Goal: Check status: Check status

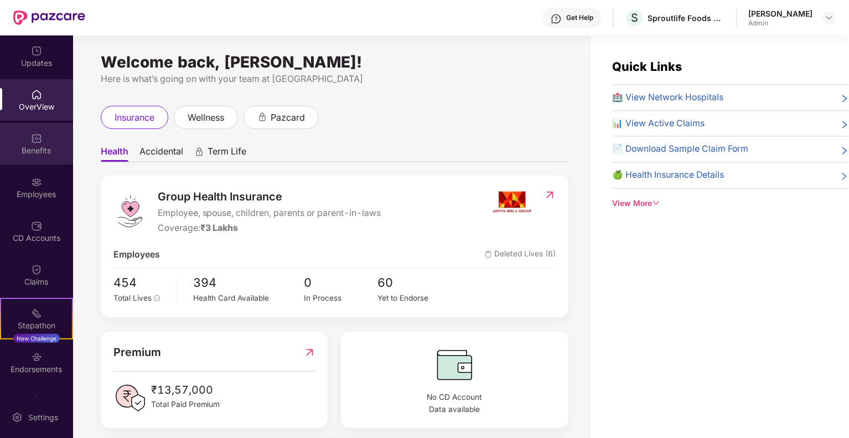
click at [32, 149] on div "Benefits" at bounding box center [36, 150] width 73 height 11
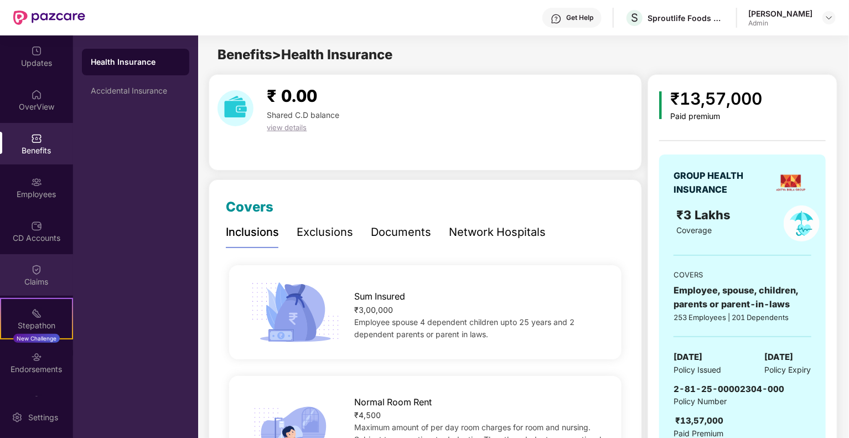
click at [31, 274] on img at bounding box center [36, 269] width 11 height 11
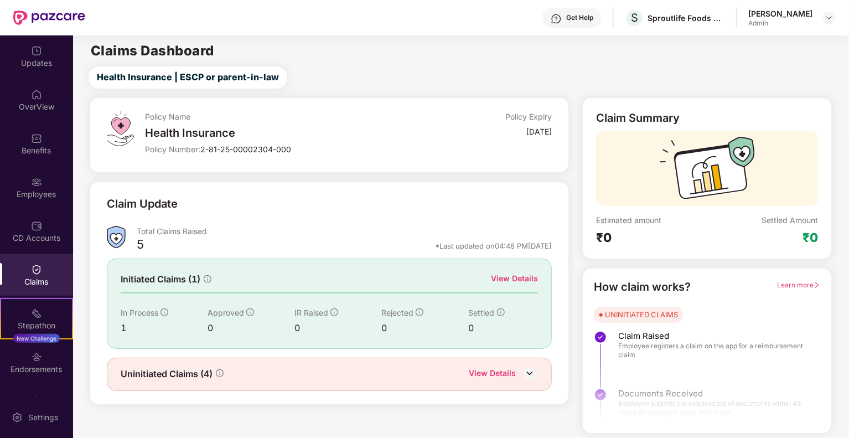
click at [519, 280] on div "View Details" at bounding box center [514, 278] width 47 height 12
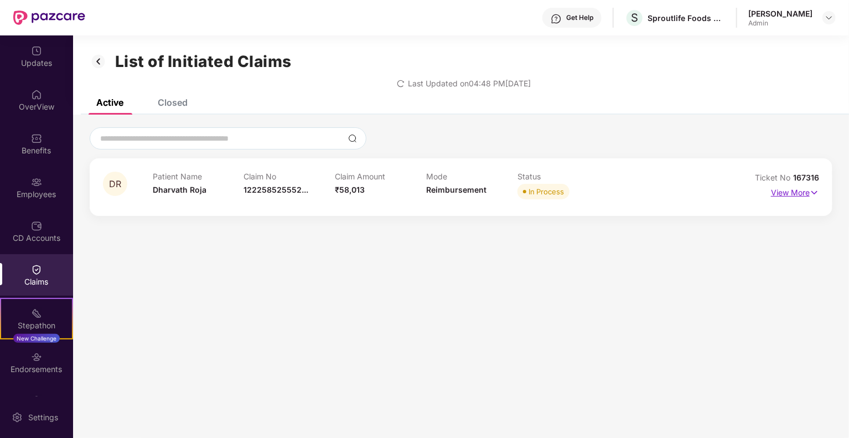
click at [776, 190] on p "View More" at bounding box center [795, 191] width 48 height 15
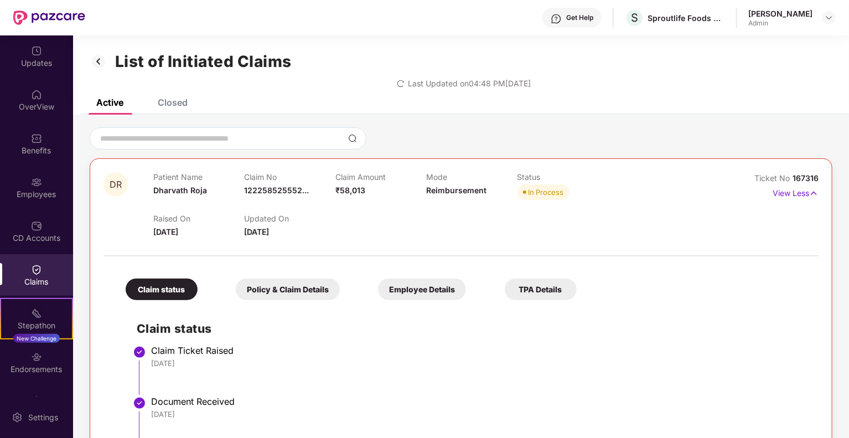
click at [162, 95] on div "List of Initiated Claims Last Updated on 04:48 PM[DATE]" at bounding box center [461, 67] width 776 height 64
click at [167, 101] on div "Closed" at bounding box center [173, 102] width 30 height 11
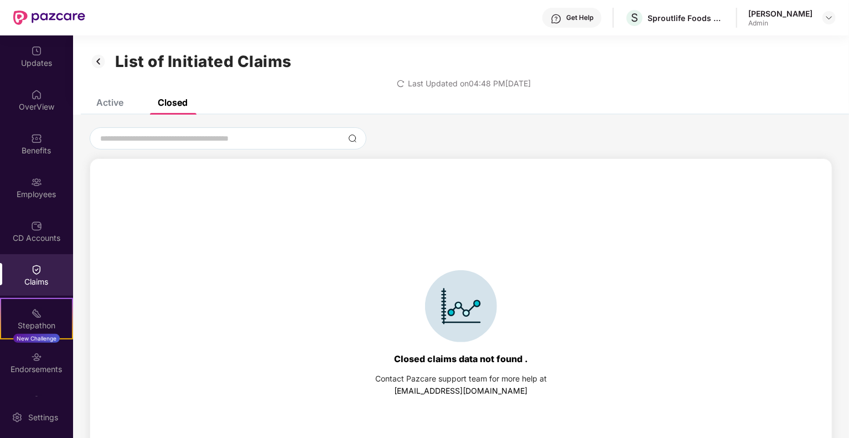
click at [102, 65] on img at bounding box center [99, 61] width 18 height 19
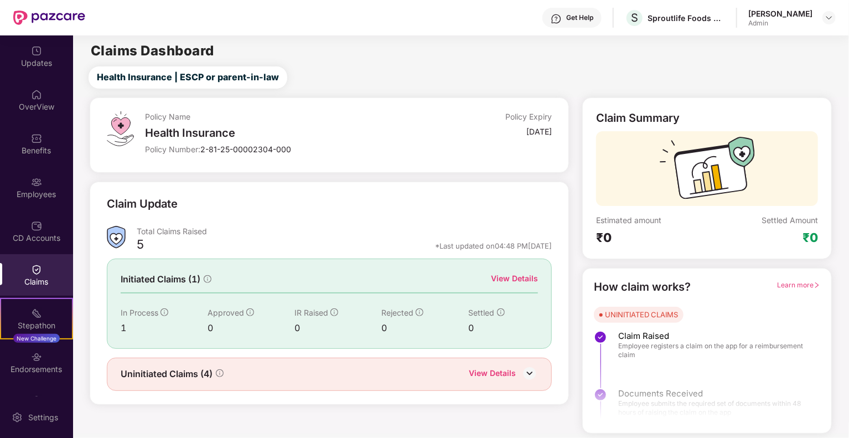
click at [492, 372] on div "View Details" at bounding box center [492, 374] width 47 height 14
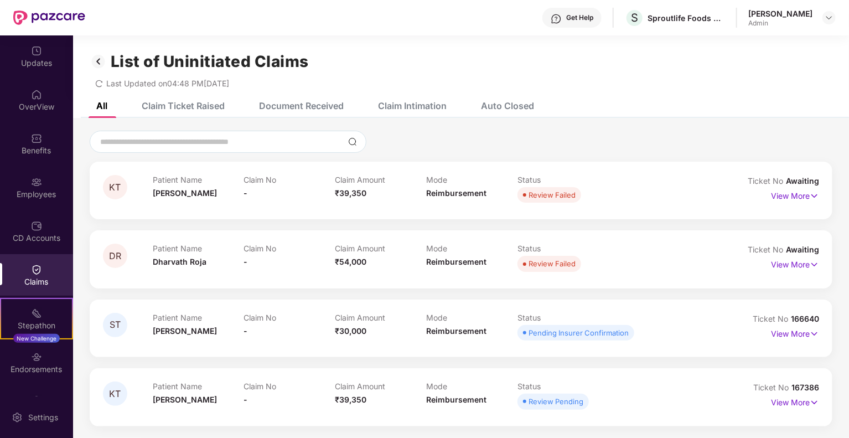
scroll to position [35, 0]
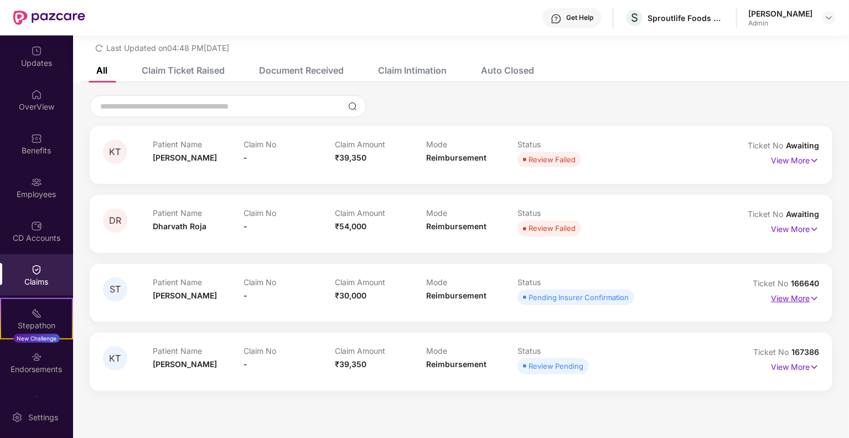
click at [801, 300] on p "View More" at bounding box center [795, 297] width 48 height 15
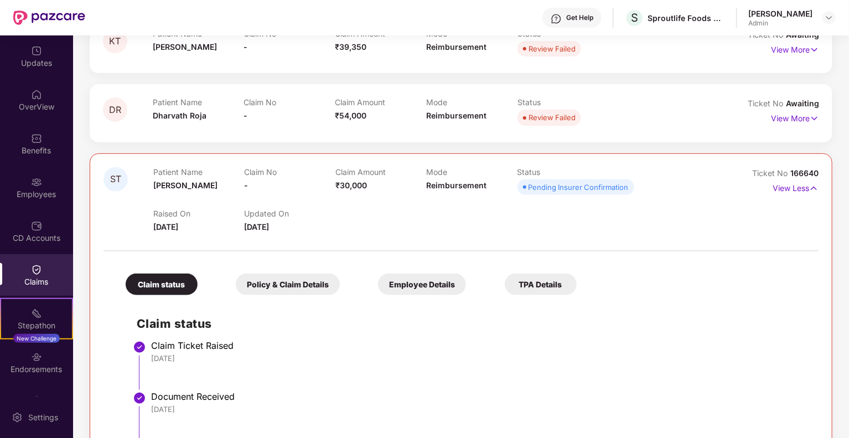
scroll to position [312, 0]
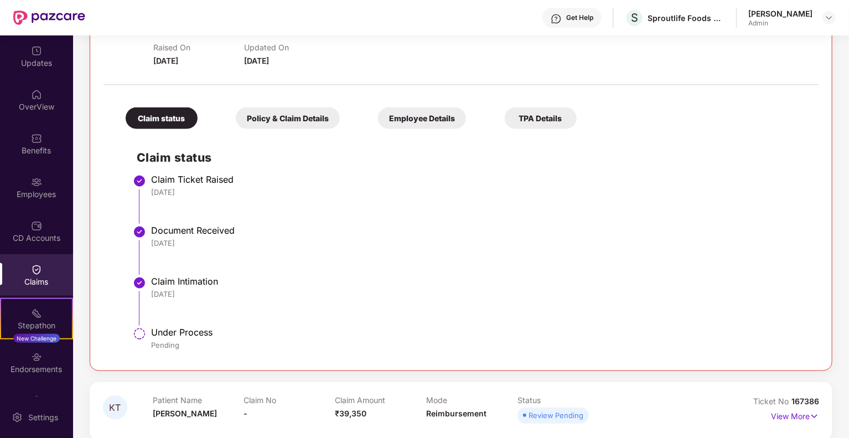
click at [326, 121] on div "Policy & Claim Details" at bounding box center [288, 118] width 104 height 22
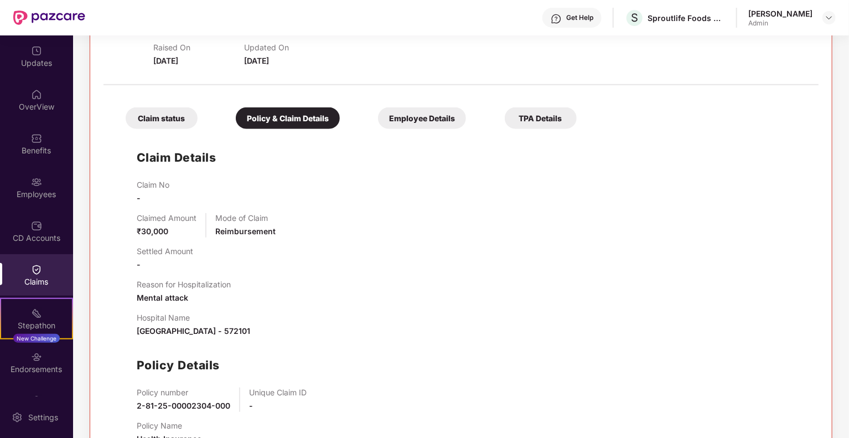
click at [545, 115] on div "TPA Details" at bounding box center [541, 118] width 72 height 22
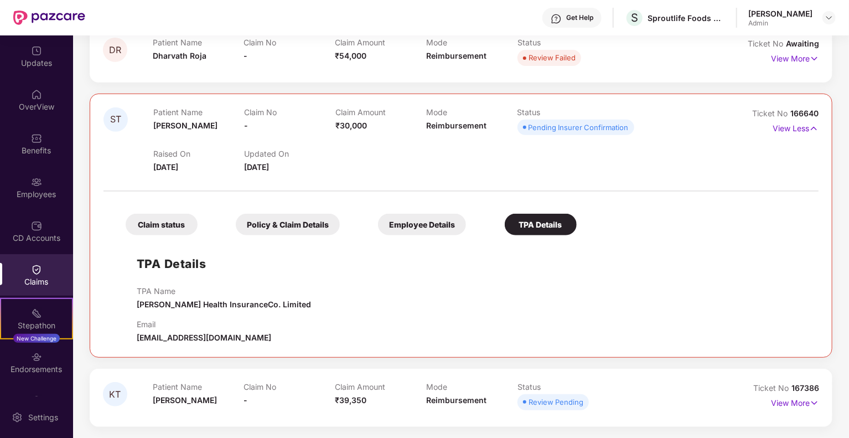
scroll to position [205, 0]
click at [175, 220] on div "Claim status" at bounding box center [162, 226] width 72 height 22
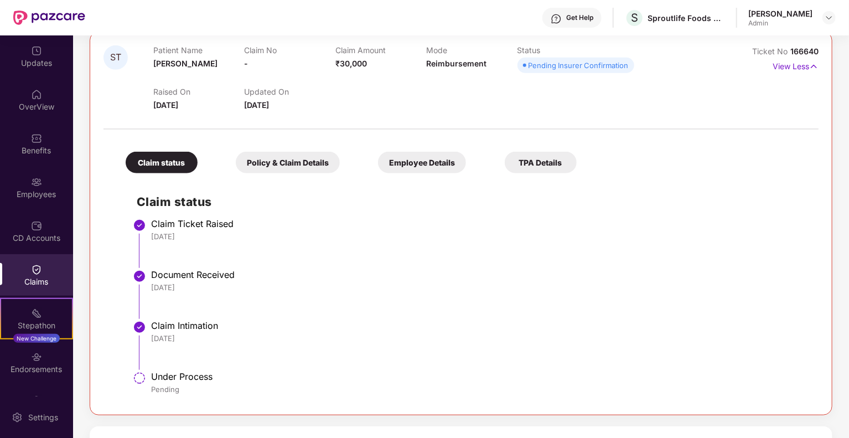
scroll to position [202, 0]
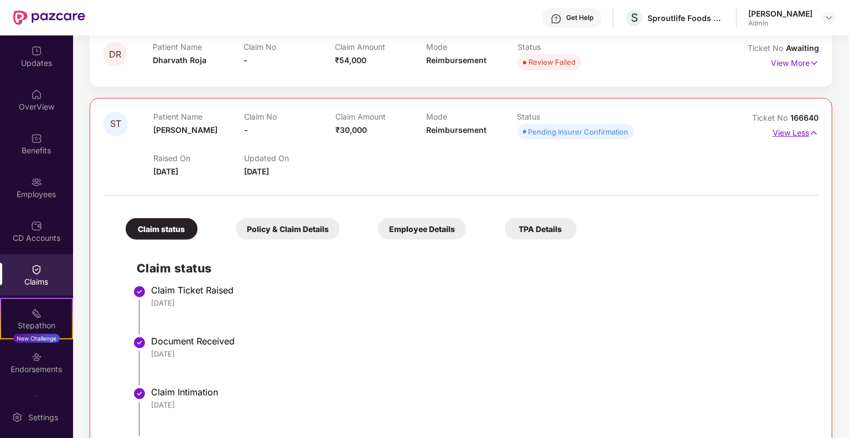
click at [811, 133] on img at bounding box center [814, 133] width 9 height 12
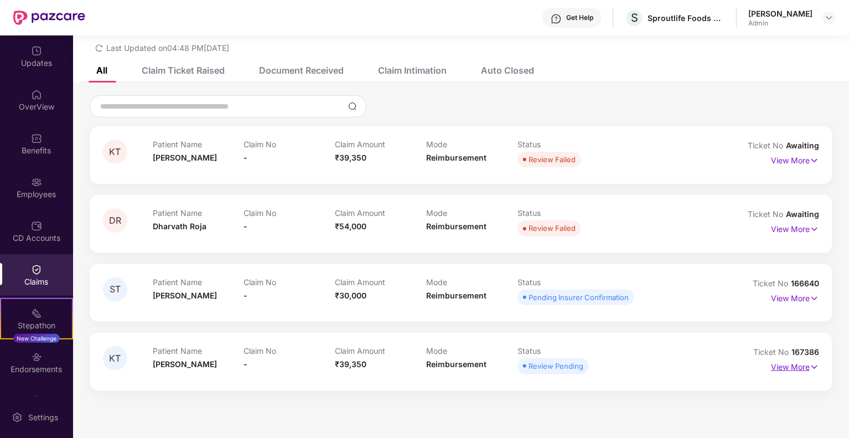
click at [795, 365] on p "View More" at bounding box center [795, 365] width 48 height 15
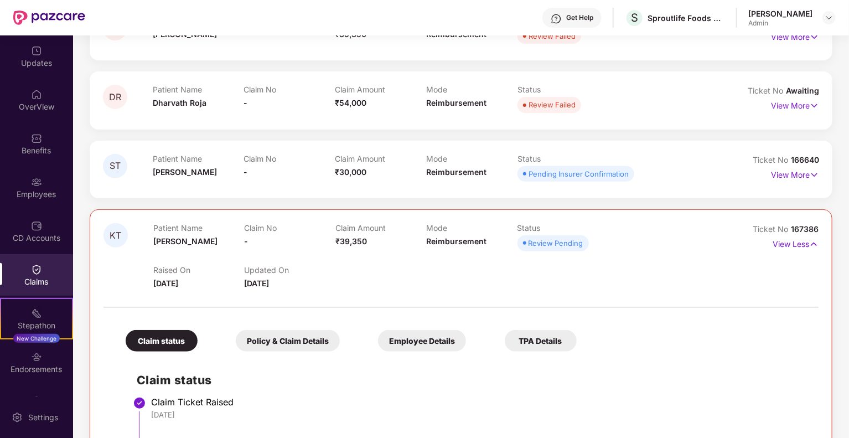
scroll to position [157, 0]
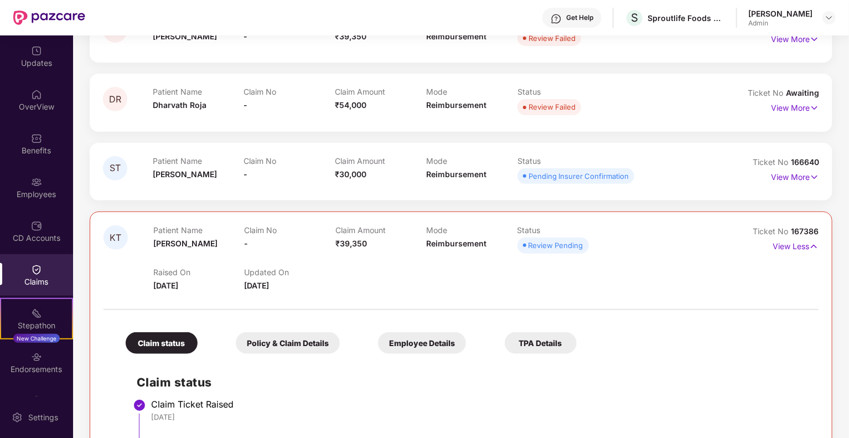
click at [40, 274] on div "Claims" at bounding box center [36, 275] width 73 height 42
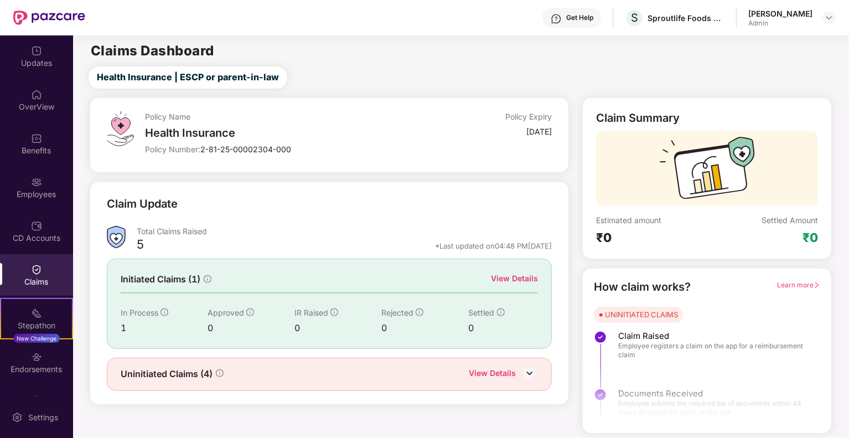
scroll to position [0, 0]
click at [532, 370] on img at bounding box center [530, 373] width 17 height 17
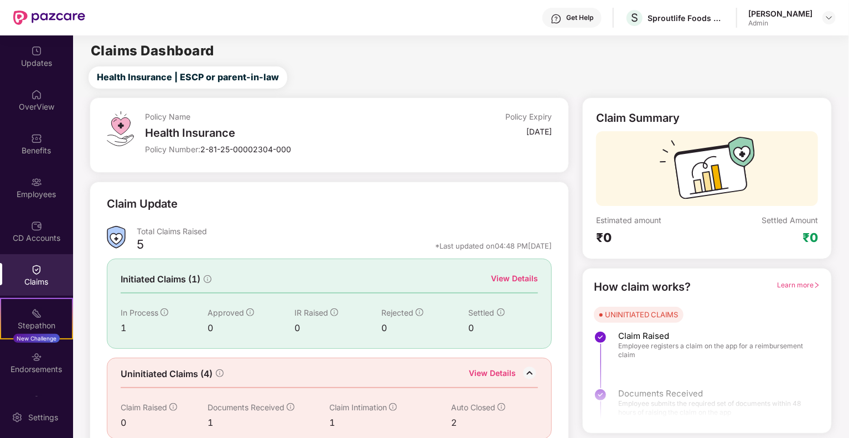
scroll to position [13, 0]
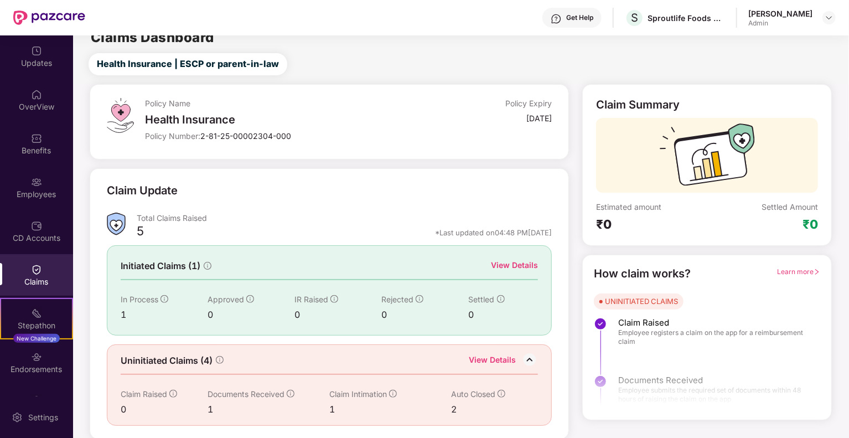
click at [518, 266] on div "View Details" at bounding box center [514, 265] width 47 height 12
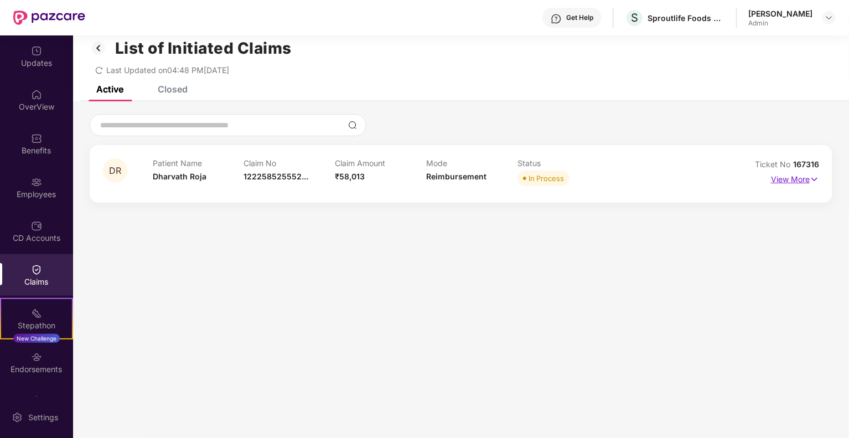
click at [791, 172] on p "View More" at bounding box center [795, 178] width 48 height 15
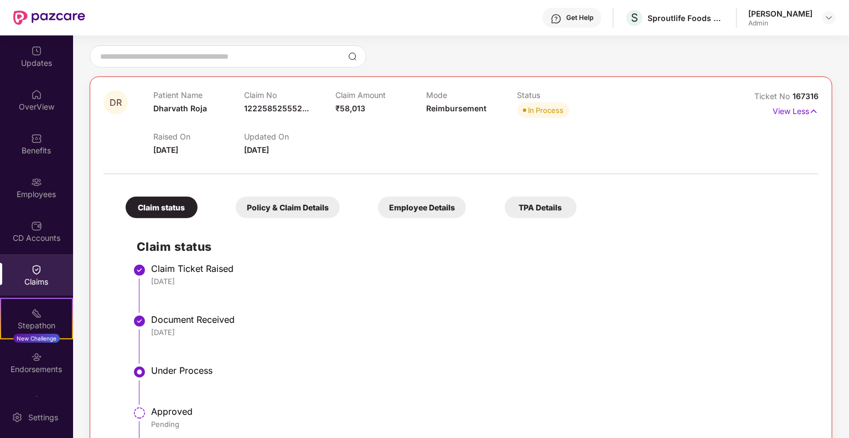
scroll to position [80, 0]
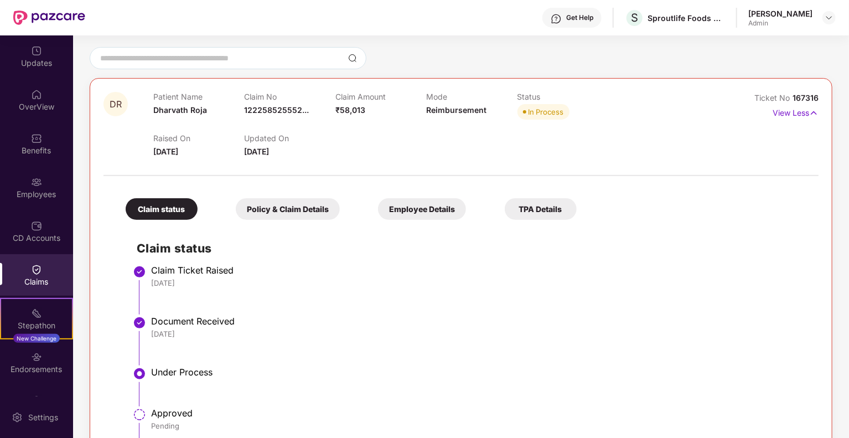
click at [298, 205] on div "Policy & Claim Details" at bounding box center [288, 209] width 104 height 22
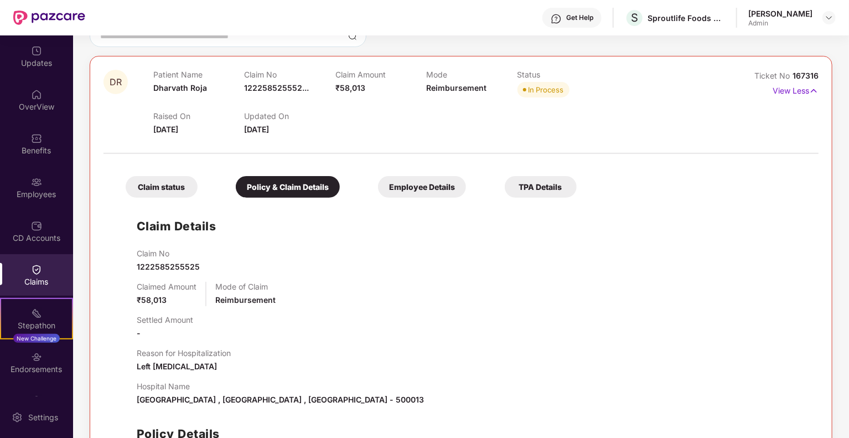
scroll to position [95, 0]
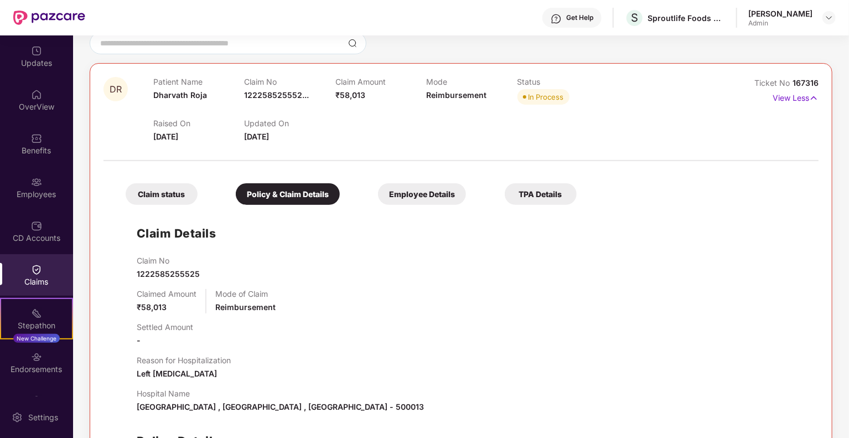
click at [180, 190] on div "Claim status" at bounding box center [162, 194] width 72 height 22
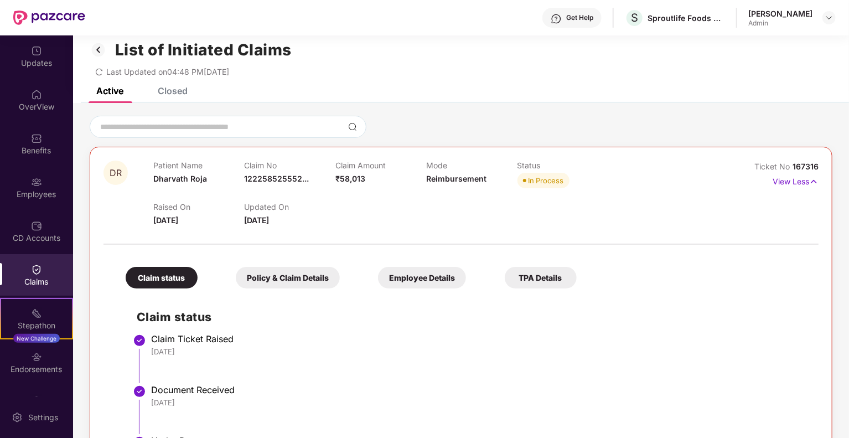
scroll to position [0, 0]
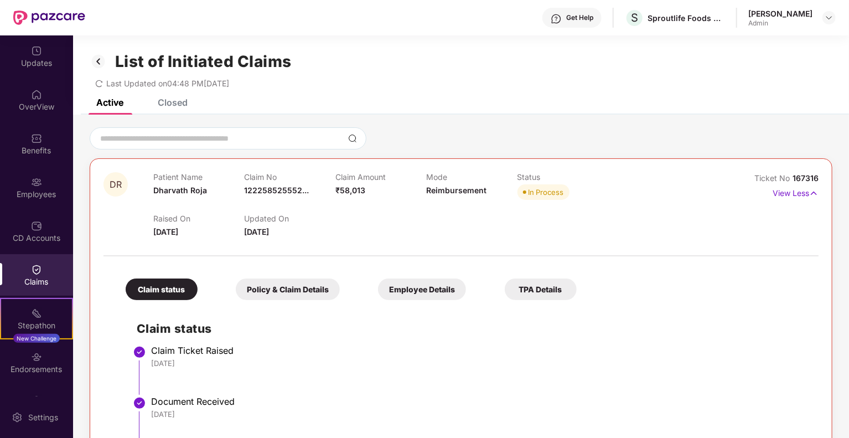
click at [96, 61] on img at bounding box center [99, 61] width 18 height 19
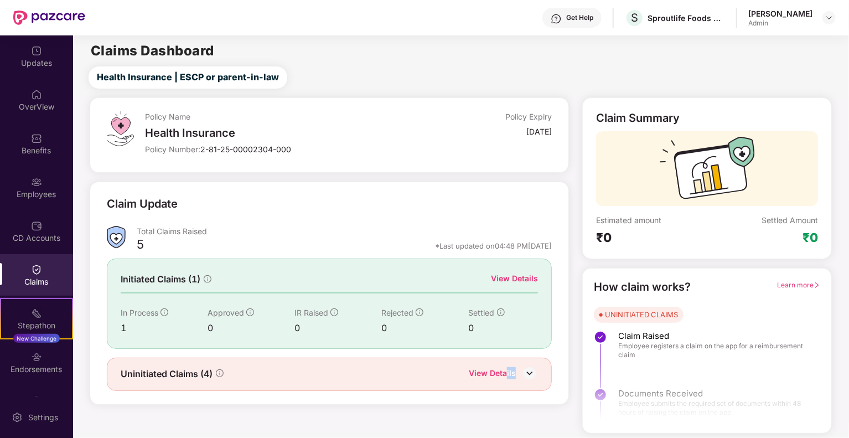
drag, startPoint x: 517, startPoint y: 374, endPoint x: 506, endPoint y: 371, distance: 12.0
click at [506, 371] on div "View Details" at bounding box center [503, 374] width 69 height 14
click at [506, 371] on div "View Details" at bounding box center [492, 374] width 47 height 14
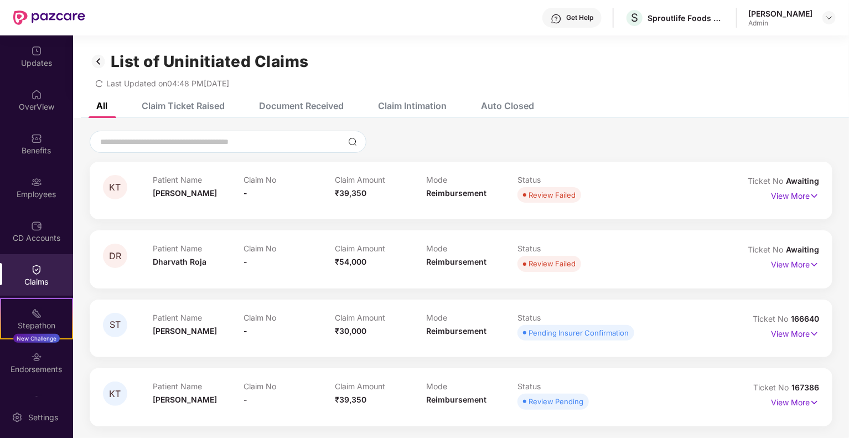
scroll to position [35, 0]
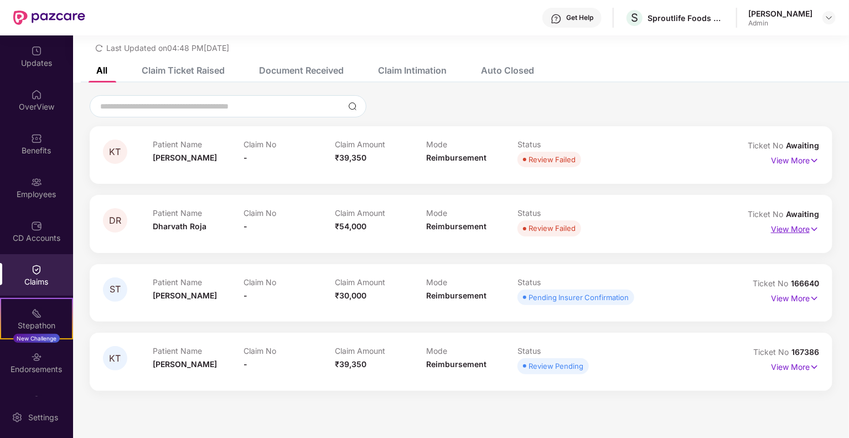
click at [796, 224] on p "View More" at bounding box center [795, 227] width 48 height 15
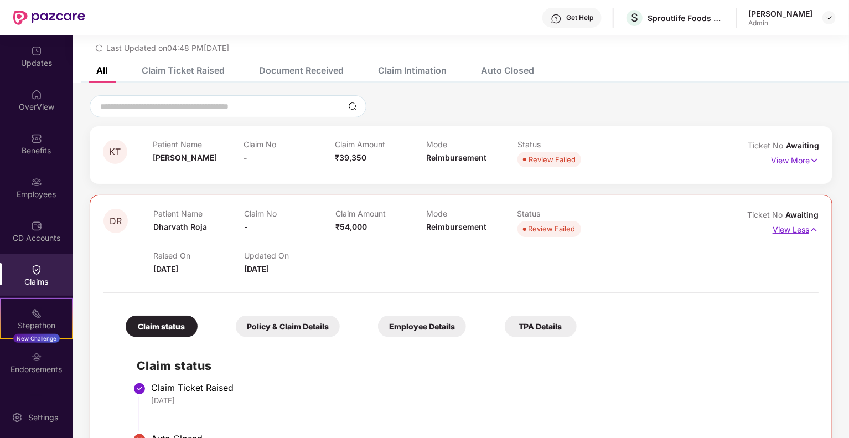
click at [796, 228] on p "View Less" at bounding box center [796, 228] width 46 height 15
